Goal: Task Accomplishment & Management: Manage account settings

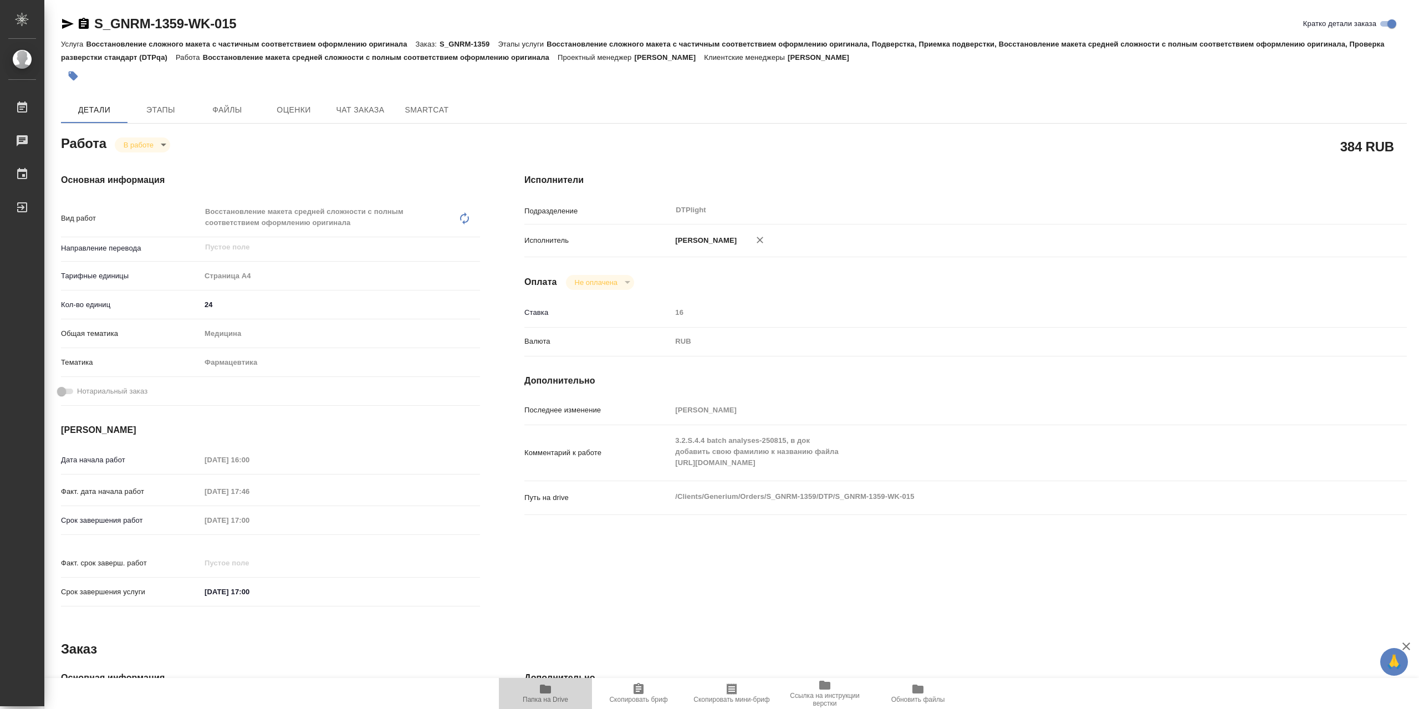
click at [545, 686] on icon "button" at bounding box center [545, 689] width 11 height 9
click at [128, 145] on body "🙏 .cls-1 fill:#fff; AWATERA Сархатов [PERSON_NAME] Работы 0 Чаты График Выйти S…" at bounding box center [709, 354] width 1419 height 709
click at [165, 161] on li "Выполнен" at bounding box center [151, 166] width 73 height 19
type textarea "x"
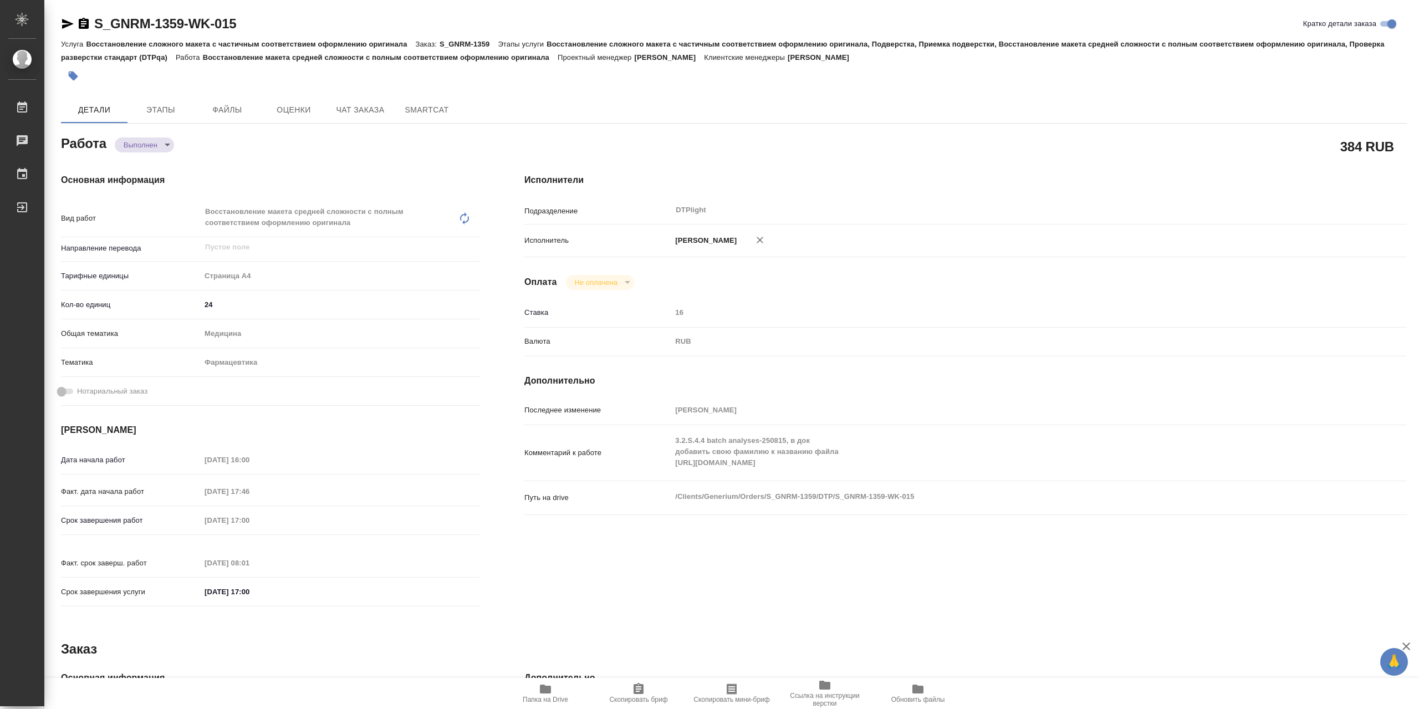
type textarea "x"
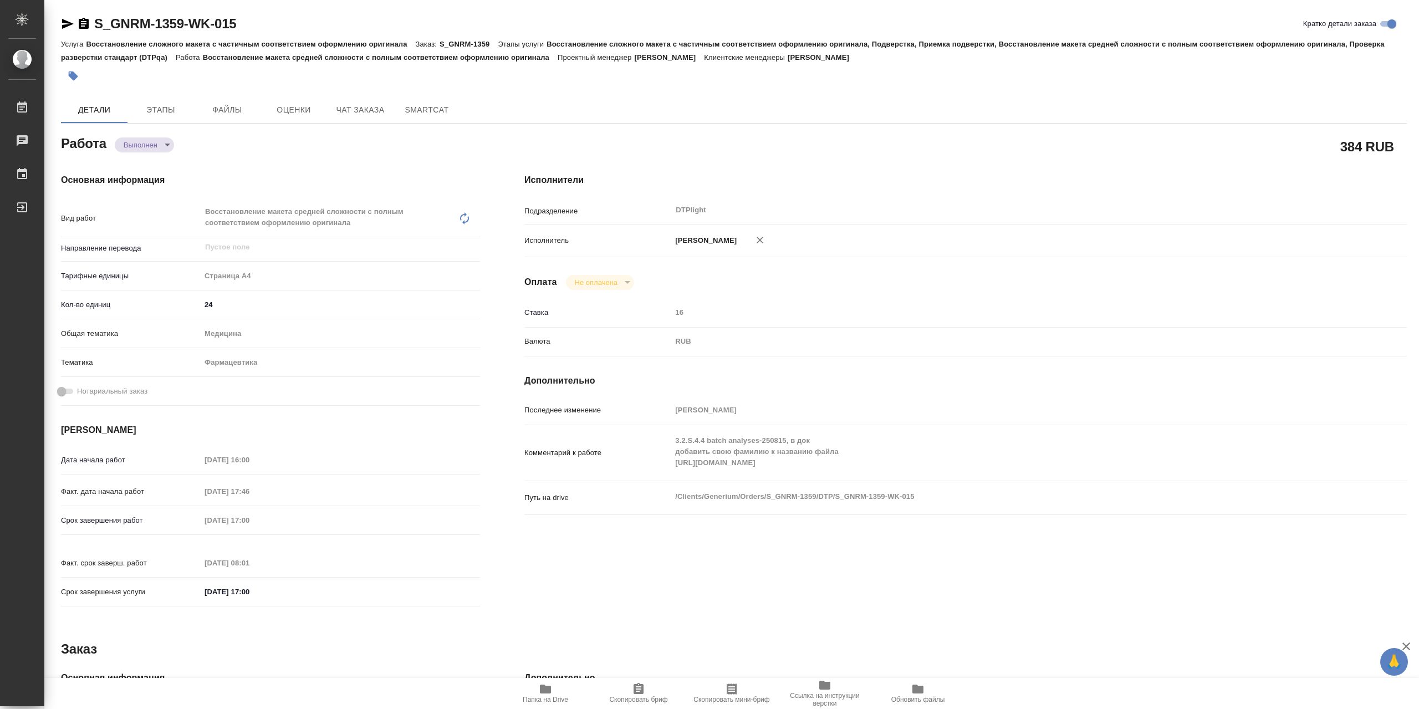
type textarea "x"
